Goal: Browse casually

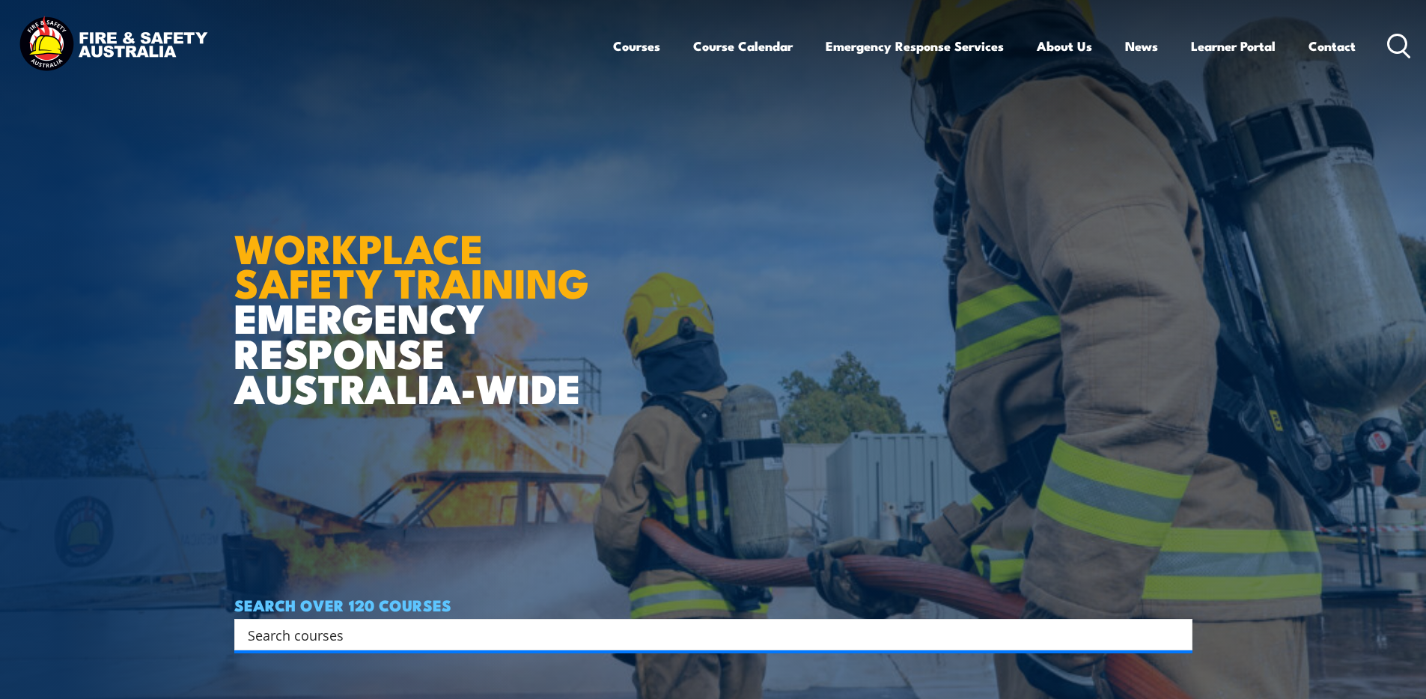
click at [230, 247] on img at bounding box center [713, 349] width 1426 height 699
drag, startPoint x: 234, startPoint y: 240, endPoint x: 571, endPoint y: 389, distance: 368.4
click at [571, 389] on h1 "WORKPLACE SAFETY TRAINING EMERGENCY RESPONSE [GEOGRAPHIC_DATA]-WIDE" at bounding box center [417, 298] width 366 height 213
drag, startPoint x: 615, startPoint y: 395, endPoint x: 229, endPoint y: 216, distance: 426.1
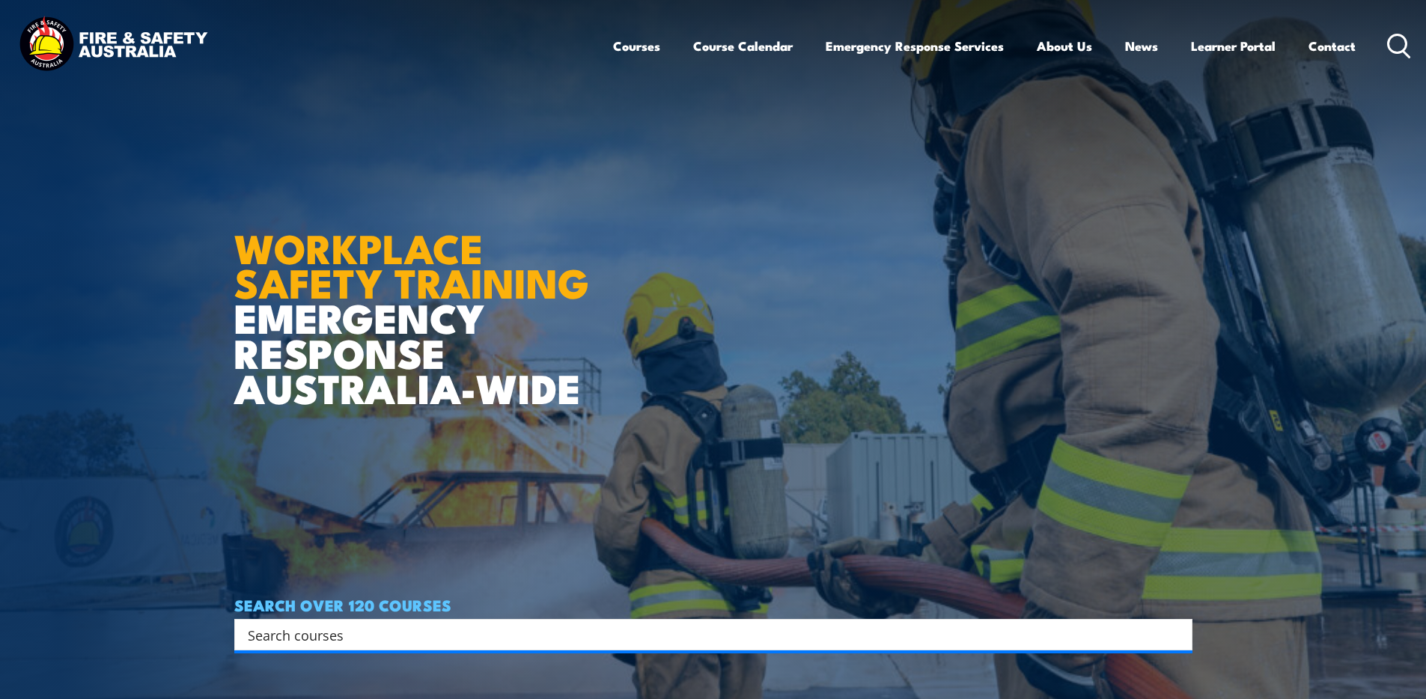
click at [229, 216] on section "WORKPLACE SAFETY TRAINING EMERGENCY RESPONSE [GEOGRAPHIC_DATA]-WIDE SEARCH OVER…" at bounding box center [713, 349] width 1426 height 699
click at [229, 216] on img at bounding box center [713, 349] width 1426 height 699
click at [247, 228] on strong "WORKPLACE SAFETY TRAINING" at bounding box center [411, 264] width 355 height 97
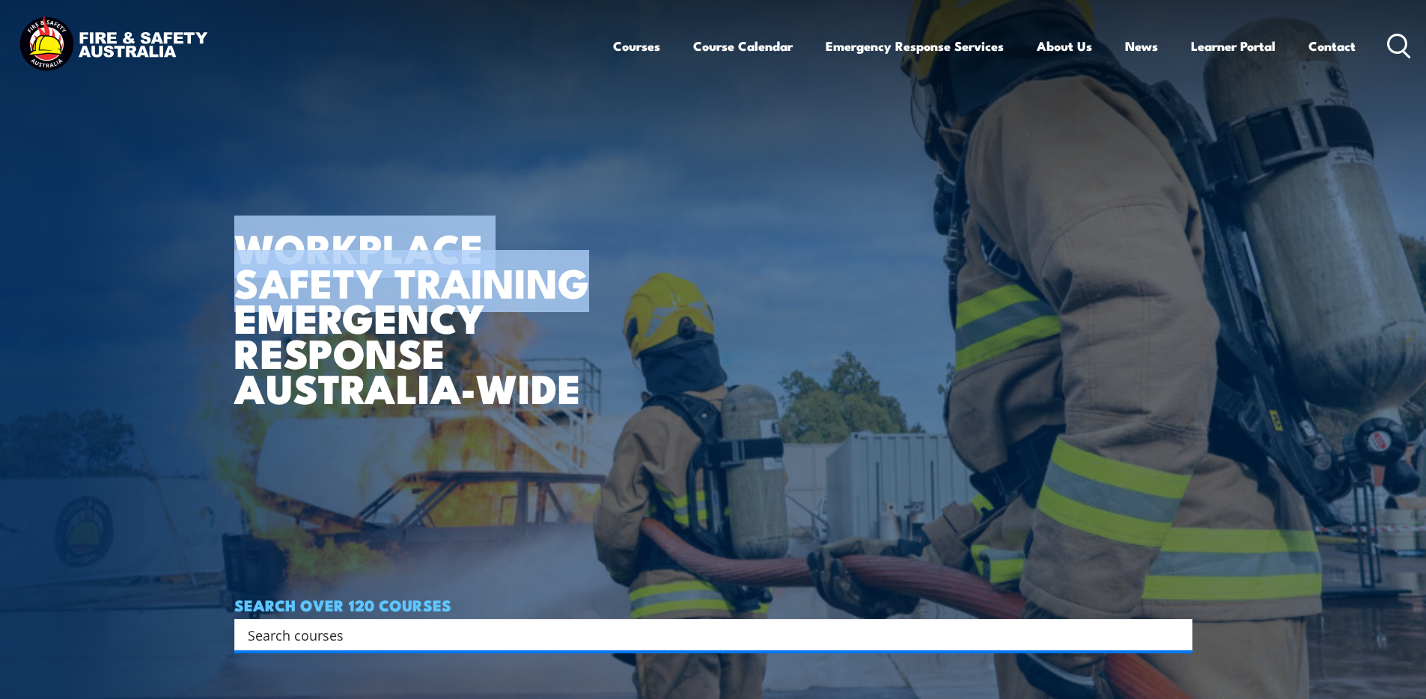
drag, startPoint x: 616, startPoint y: 288, endPoint x: 238, endPoint y: 245, distance: 380.6
click at [238, 245] on article "WORKPLACE SAFETY TRAINING EMERGENCY RESPONSE [GEOGRAPHIC_DATA]-WIDE SEARCH OVER…" at bounding box center [713, 349] width 958 height 699
click at [238, 245] on strong "WORKPLACE SAFETY TRAINING" at bounding box center [411, 264] width 355 height 97
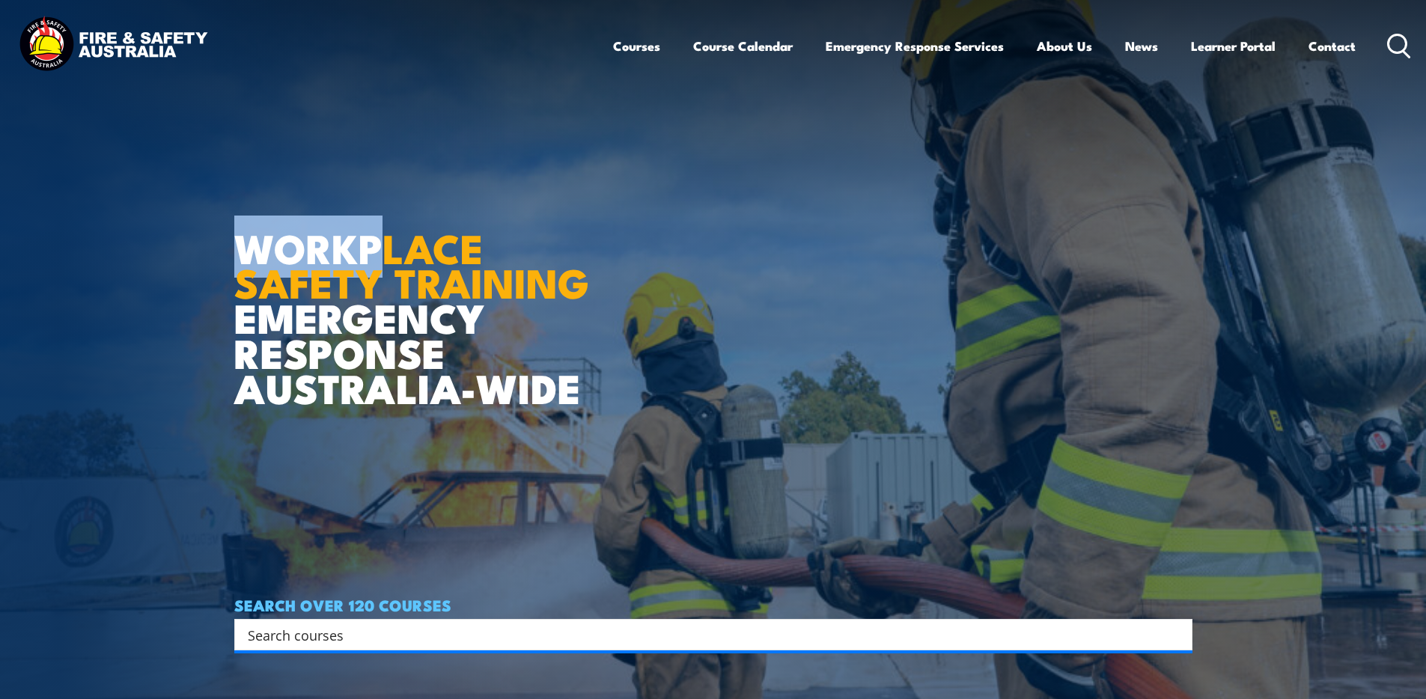
drag, startPoint x: 238, startPoint y: 241, endPoint x: 383, endPoint y: 273, distance: 148.0
click at [383, 273] on strong "WORKPLACE SAFETY TRAINING" at bounding box center [411, 264] width 355 height 97
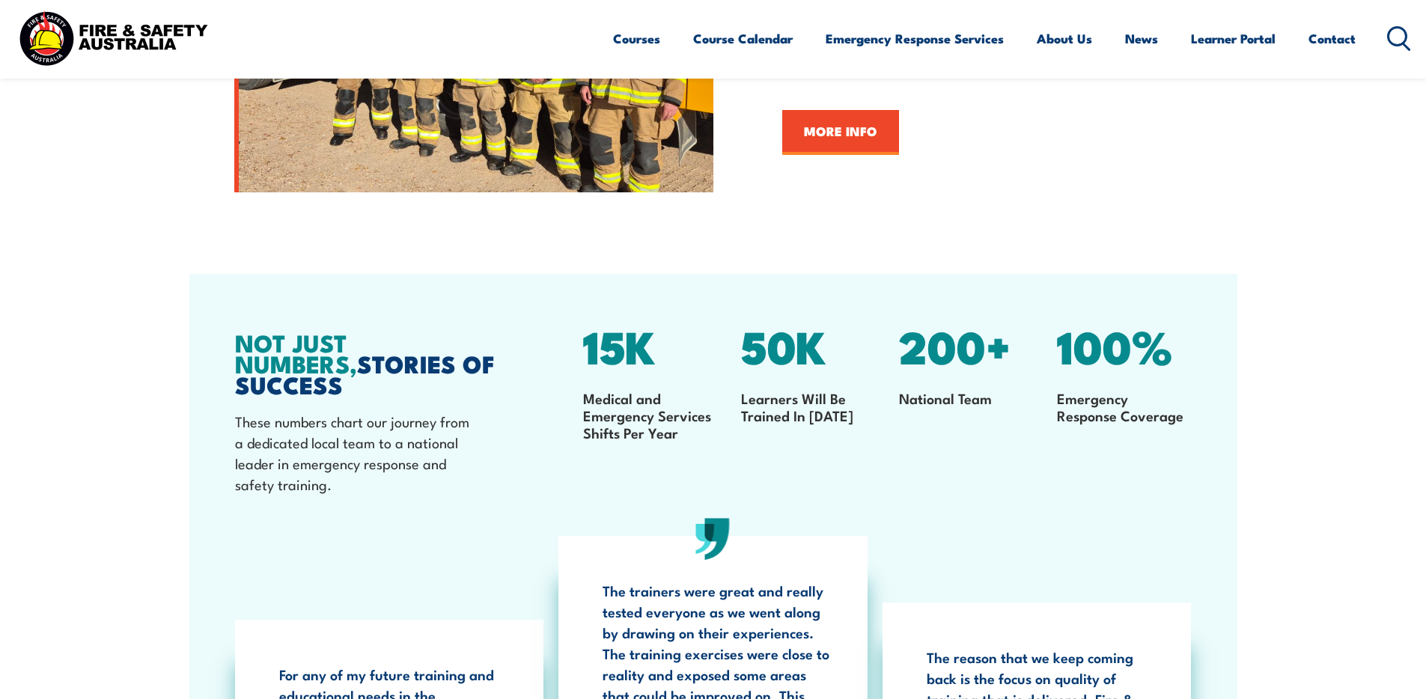
scroll to position [2111, 0]
